Goal: Obtain resource: Download file/media

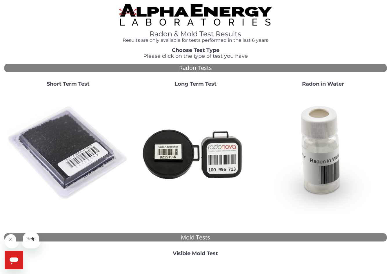
click at [68, 150] on img at bounding box center [68, 153] width 123 height 123
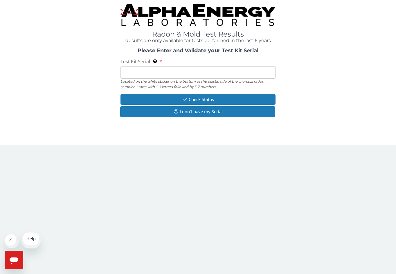
click at [192, 79] on input "Test Kit Serial Located on the white sticker on the bottom of the plastic side …" at bounding box center [197, 72] width 155 height 12
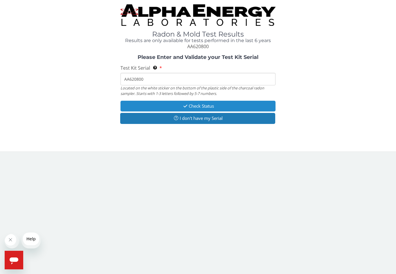
type input "AA620800"
click at [204, 111] on button "Check Status" at bounding box center [197, 106] width 155 height 11
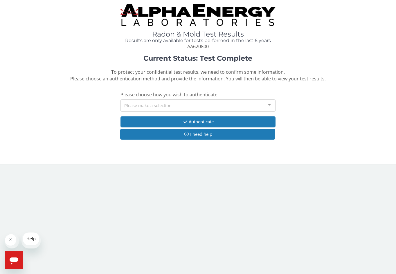
click at [202, 112] on div "Please make a selection" at bounding box center [197, 105] width 155 height 12
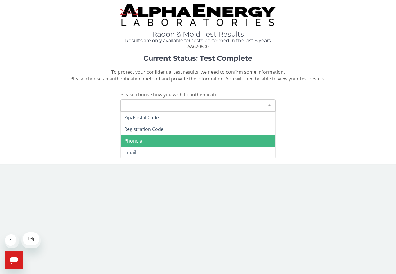
click at [176, 146] on span "Phone #" at bounding box center [198, 141] width 154 height 12
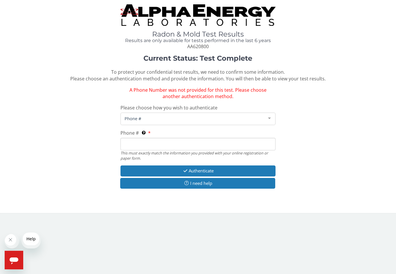
click at [174, 150] on input "Phone # This must exactly match the information you provided with your online r…" at bounding box center [197, 144] width 155 height 12
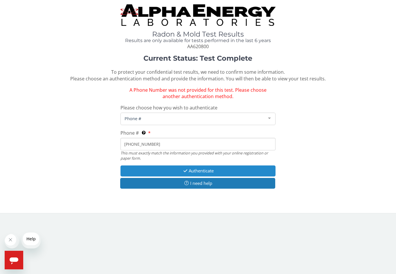
click at [185, 173] on icon "button" at bounding box center [185, 170] width 7 height 4
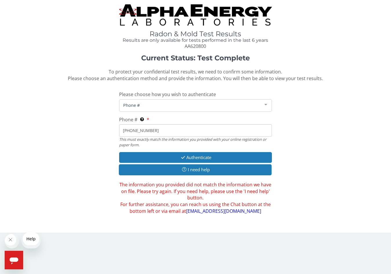
drag, startPoint x: 155, startPoint y: 170, endPoint x: 85, endPoint y: 151, distance: 72.1
click at [85, 151] on div "Current Status: Test Complete To protect your confidential test results, we nee…" at bounding box center [195, 134] width 382 height 160
type input "301 8"
click at [146, 112] on div "Phone #" at bounding box center [195, 105] width 153 height 12
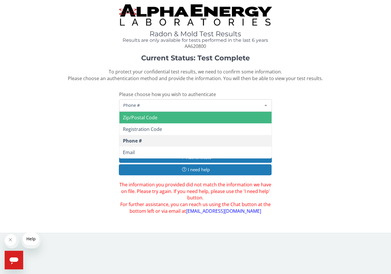
click at [146, 121] on span "Zip/Postal Code" at bounding box center [140, 117] width 35 height 6
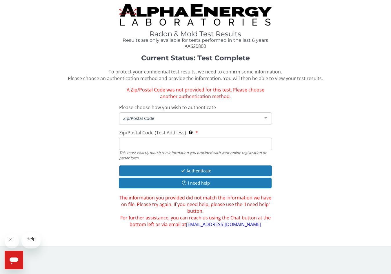
click at [141, 150] on input "Zip/Postal Code (Test Address) This must exactly match the information you prov…" at bounding box center [195, 143] width 153 height 12
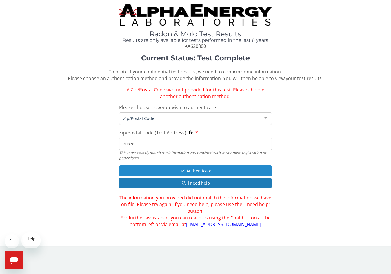
type input "20878"
click at [154, 176] on button "Authenticate" at bounding box center [195, 170] width 153 height 11
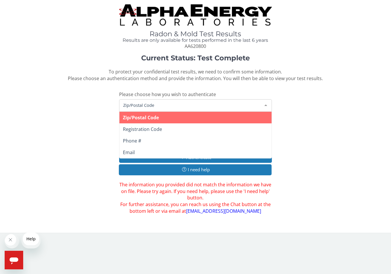
click at [185, 112] on div "Zip/Postal Code" at bounding box center [195, 105] width 153 height 12
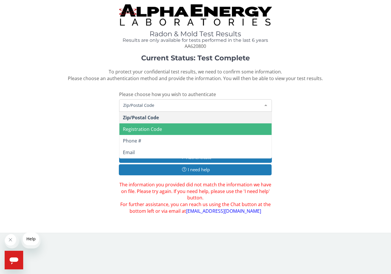
click at [170, 135] on span "Registration Code" at bounding box center [195, 129] width 153 height 12
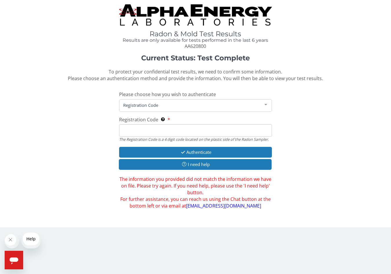
click at [168, 137] on input "Registration Code The Registration Code is a 4 digit code located on the plasti…" at bounding box center [195, 130] width 153 height 12
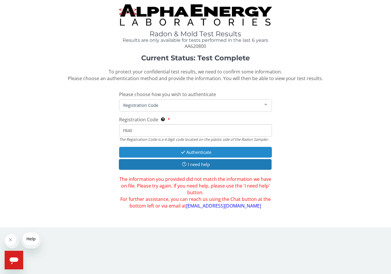
type input "FB40"
click at [172, 157] on button "Authenticate" at bounding box center [195, 152] width 153 height 11
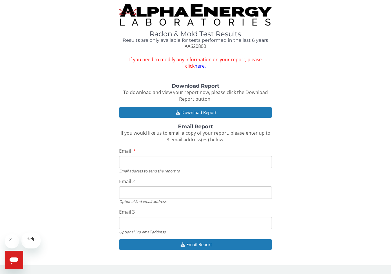
click at [170, 168] on input "Email" at bounding box center [195, 162] width 153 height 12
type input "[PERSON_NAME][EMAIL_ADDRESS][PERSON_NAME][DOMAIN_NAME]"
click at [202, 127] on div "Download Report To download and view your report now, please click the Download…" at bounding box center [195, 169] width 382 height 173
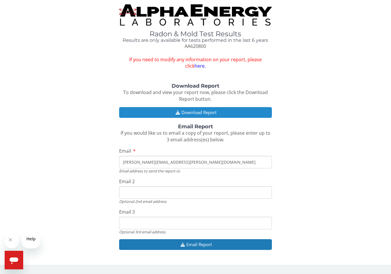
click at [202, 118] on button "Download Report" at bounding box center [195, 112] width 153 height 11
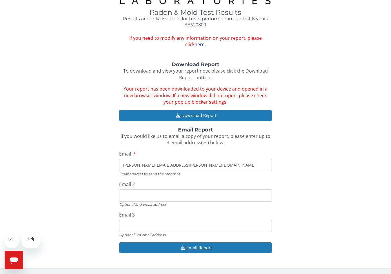
scroll to position [70, 0]
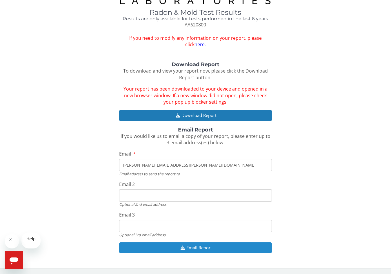
click at [197, 244] on button "Email Report" at bounding box center [195, 247] width 153 height 11
